Goal: Information Seeking & Learning: Learn about a topic

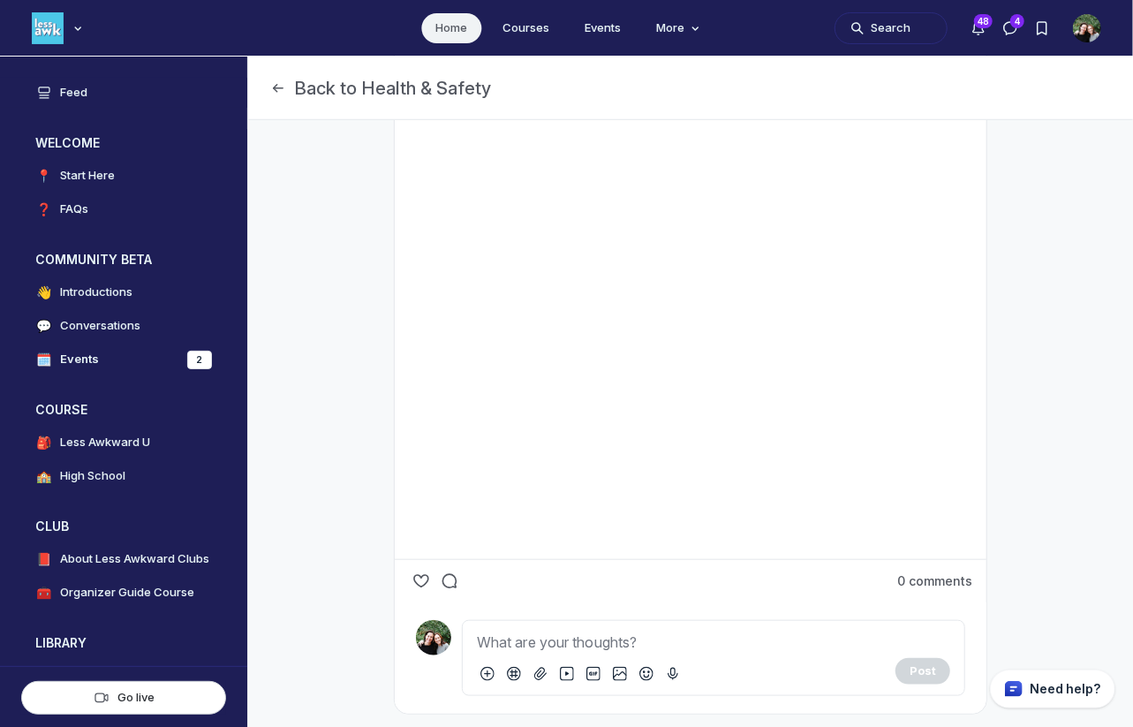
scroll to position [682, 0]
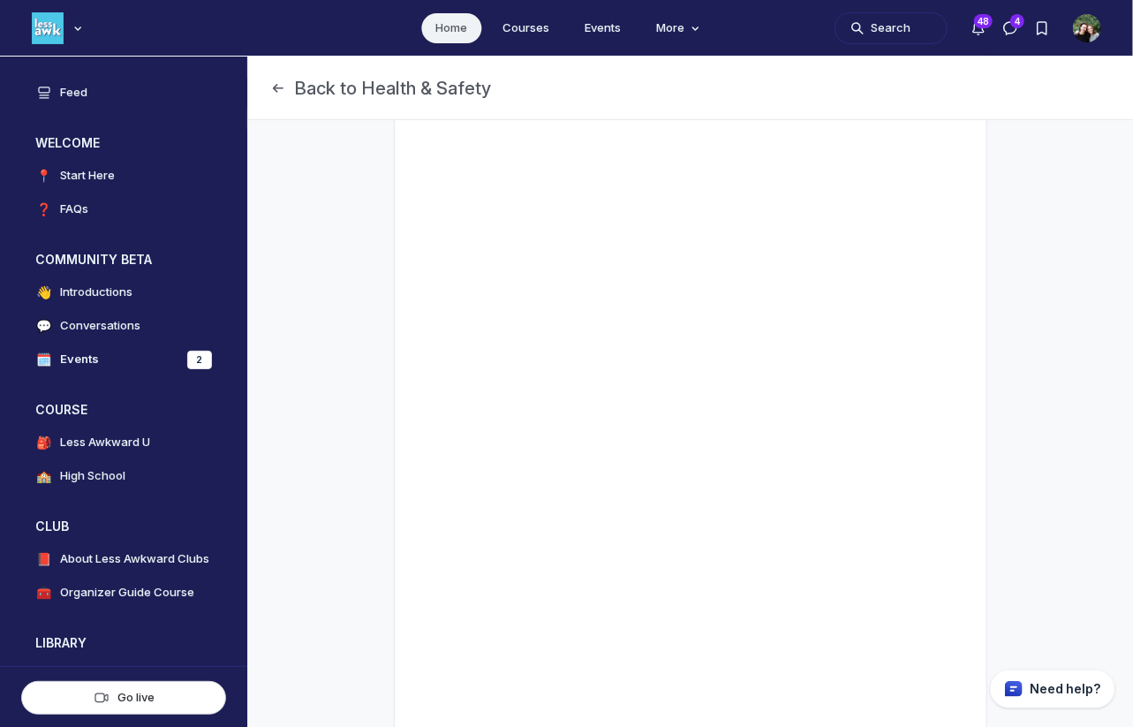
scroll to position [701, 0]
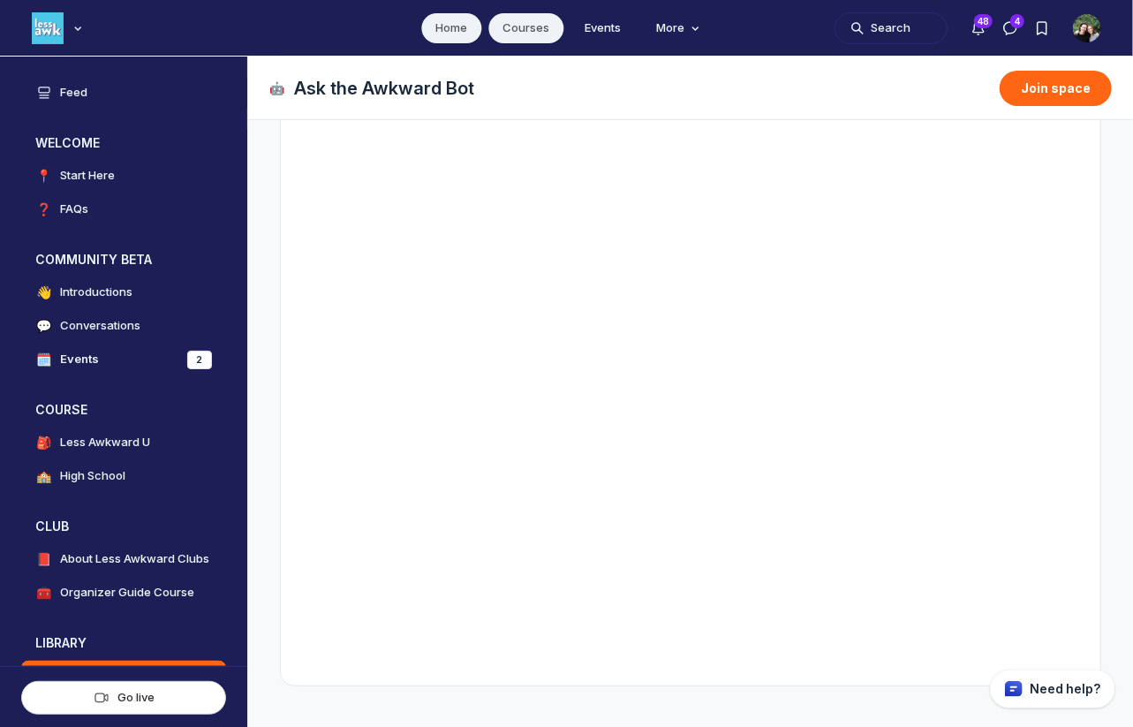
scroll to position [205, 0]
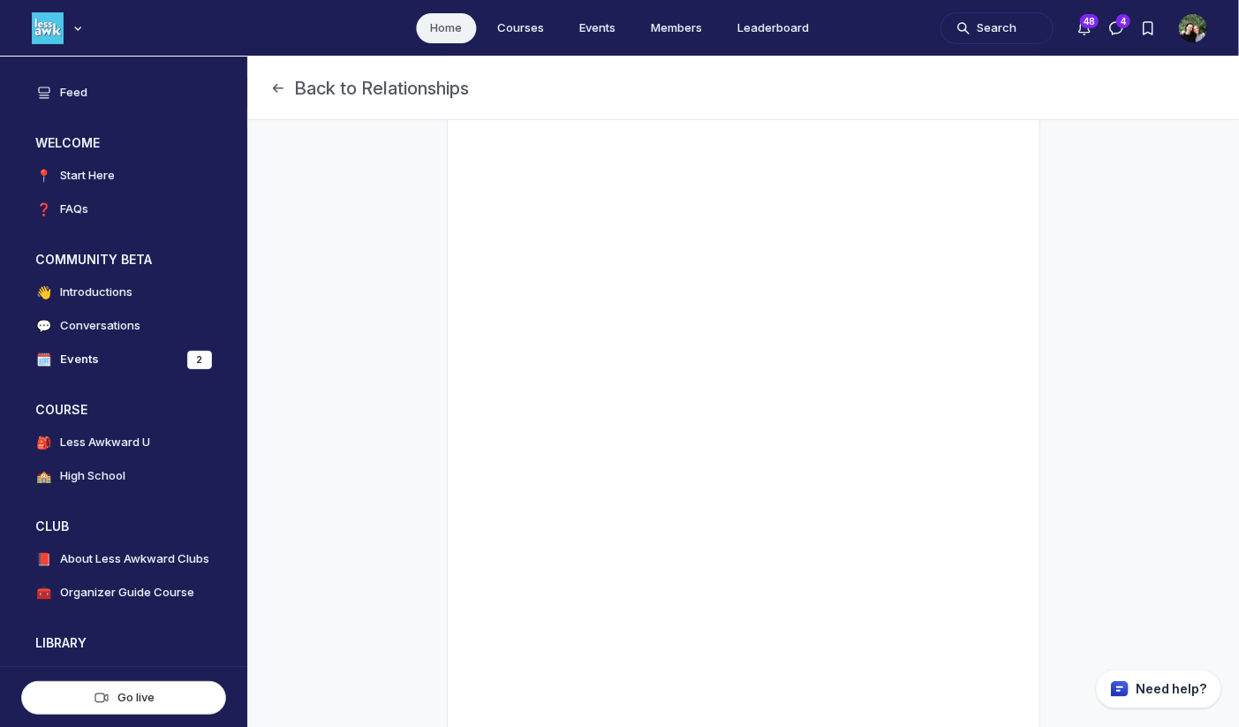
scroll to position [450, 0]
